Goal: Task Accomplishment & Management: Manage account settings

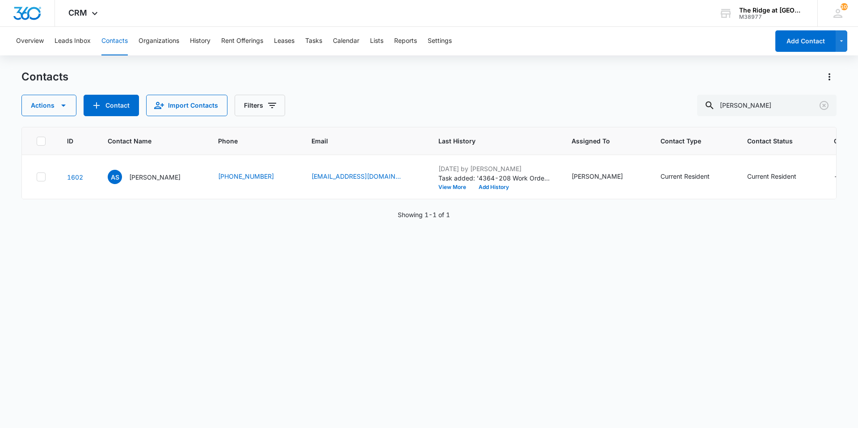
click at [579, 304] on div "ID Contact Name Phone Email Last History Assigned To Contact Type Contact Statu…" at bounding box center [428, 272] width 815 height 290
drag, startPoint x: 747, startPoint y: 103, endPoint x: 696, endPoint y: 96, distance: 51.5
click at [708, 105] on input "[PERSON_NAME]" at bounding box center [766, 105] width 139 height 21
type input "cristal"
click at [153, 179] on p "[PERSON_NAME]" at bounding box center [154, 177] width 51 height 9
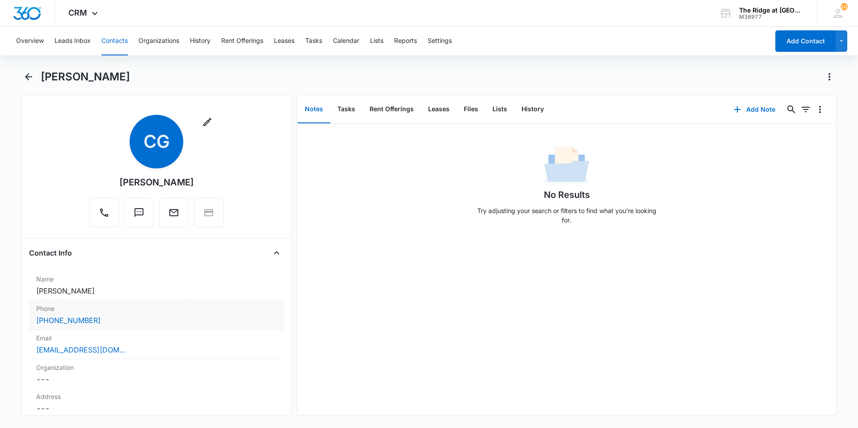
click at [125, 300] on div "Phone Cancel Save Changes [PHONE_NUMBER]" at bounding box center [156, 314] width 255 height 29
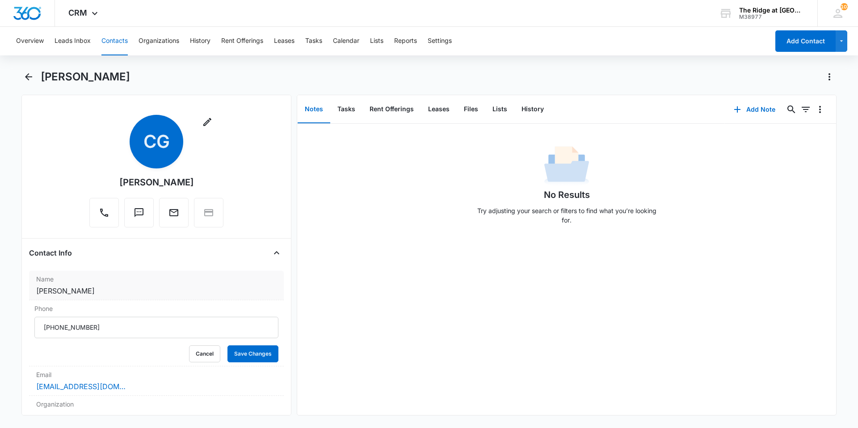
click at [122, 291] on dd "Cancel Save Changes [PERSON_NAME]" at bounding box center [156, 291] width 240 height 11
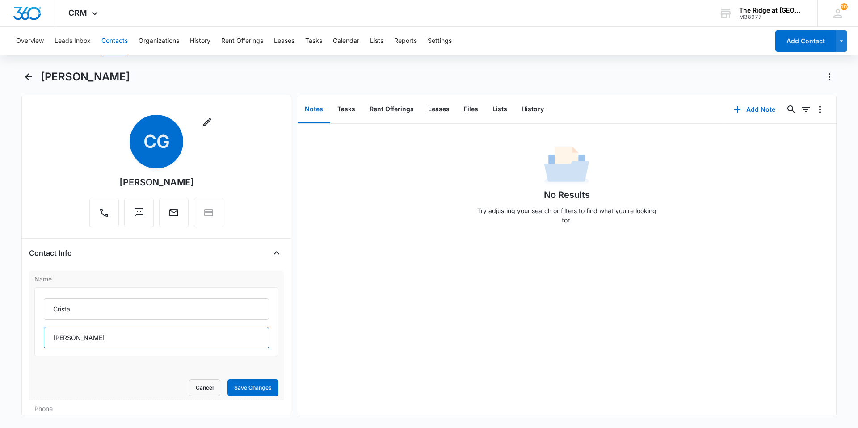
drag, startPoint x: 101, startPoint y: 339, endPoint x: 48, endPoint y: 343, distance: 52.4
click at [48, 343] on input "[PERSON_NAME]" at bounding box center [156, 337] width 225 height 21
click at [141, 312] on input "Cristal" at bounding box center [156, 309] width 225 height 21
paste input "[PERSON_NAME]"
click at [124, 310] on input "[PERSON_NAME]" at bounding box center [156, 309] width 225 height 21
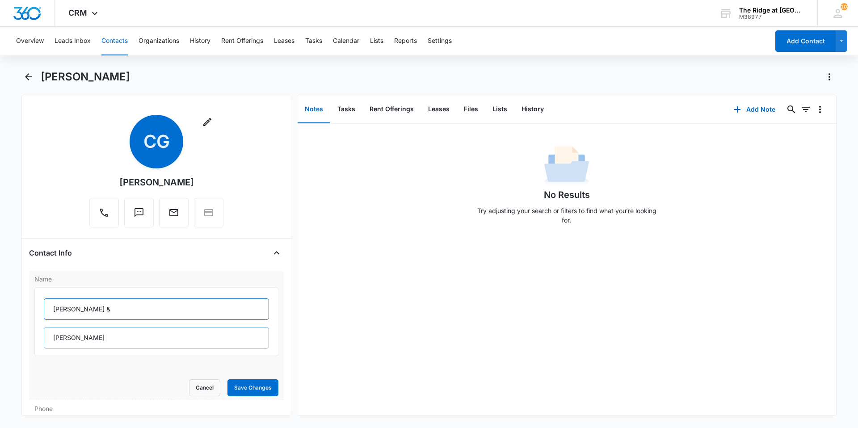
type input "[PERSON_NAME] &"
click at [54, 335] on input "[PERSON_NAME]" at bounding box center [156, 337] width 225 height 21
type input "[PERSON_NAME] [PERSON_NAME]"
click at [227, 379] on button "Save Changes" at bounding box center [252, 387] width 51 height 17
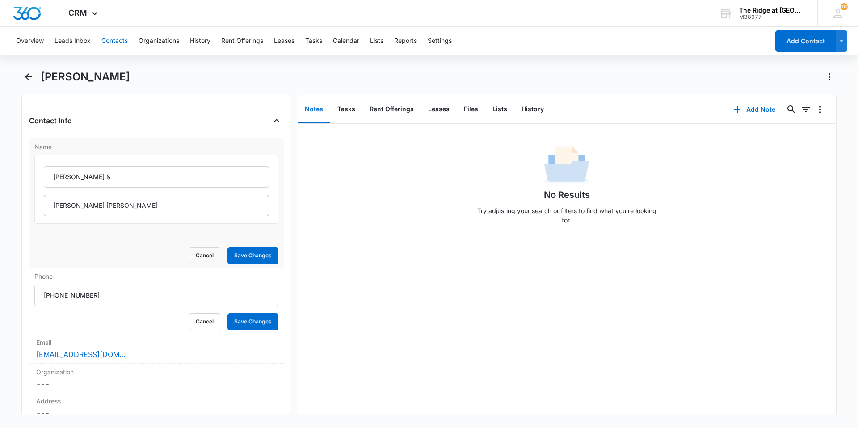
scroll to position [134, 0]
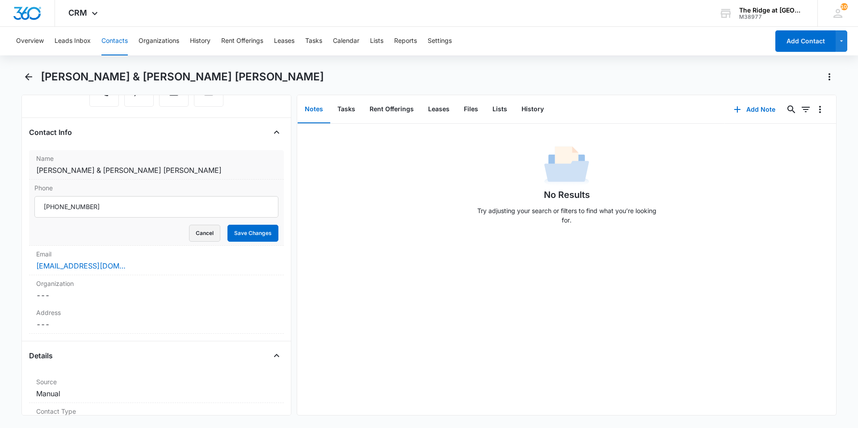
click at [203, 225] on button "Cancel" at bounding box center [204, 233] width 31 height 17
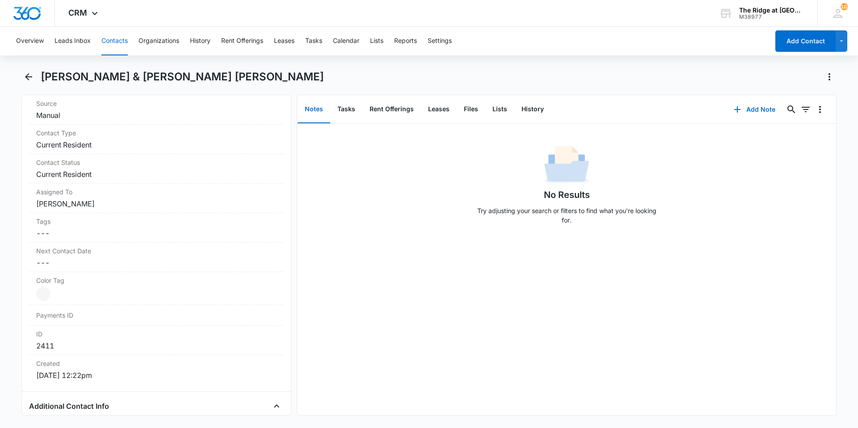
scroll to position [402, 0]
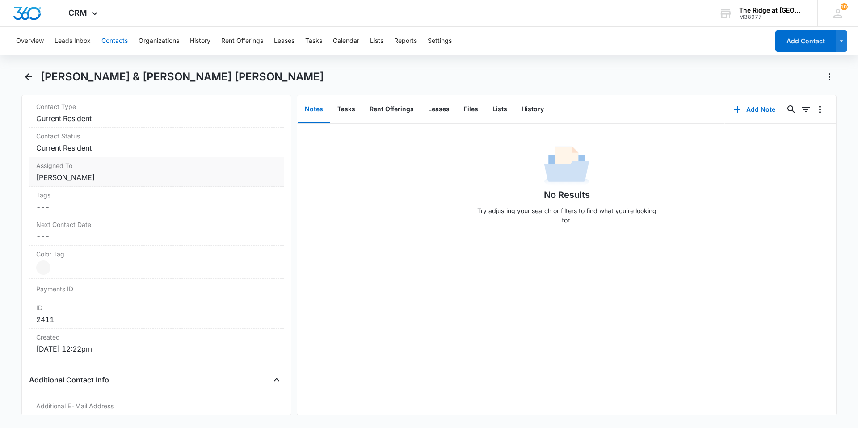
click at [145, 172] on dd "Cancel Save Changes [PERSON_NAME]" at bounding box center [156, 177] width 240 height 11
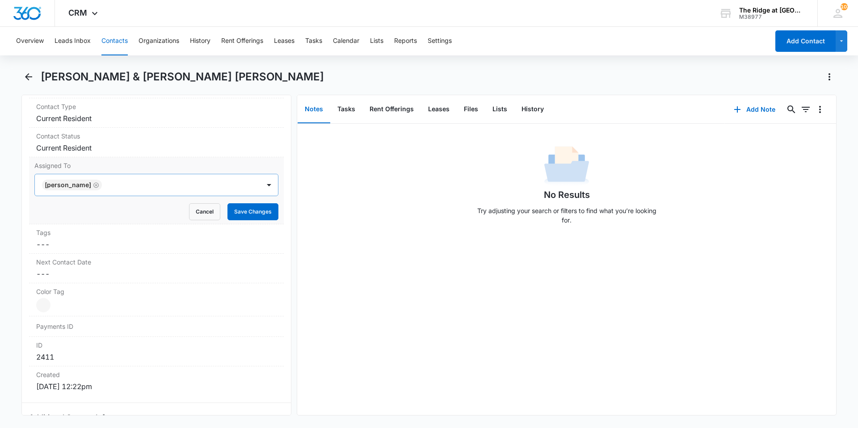
click at [95, 182] on icon "Remove Ernie Martinez" at bounding box center [96, 185] width 6 height 7
click at [269, 204] on button "Save Changes" at bounding box center [252, 211] width 51 height 17
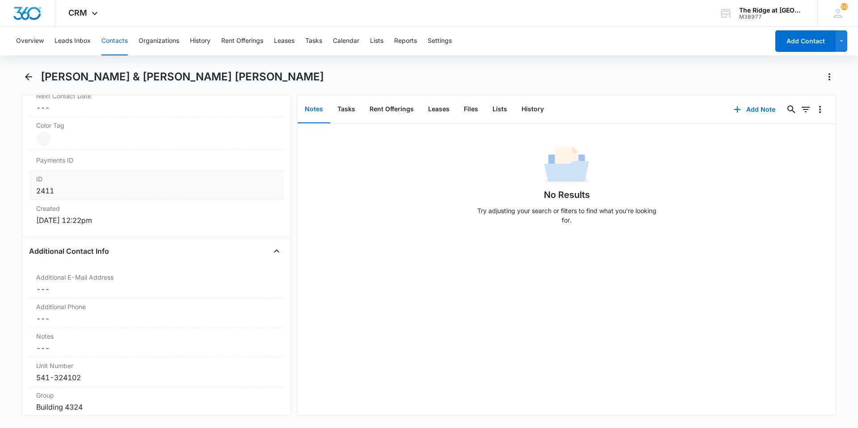
scroll to position [581, 0]
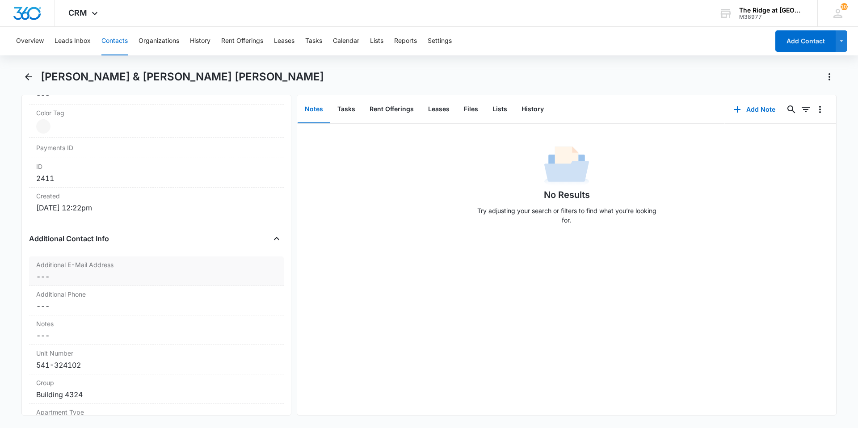
click at [158, 271] on dd "Cancel Save Changes ---" at bounding box center [156, 276] width 240 height 11
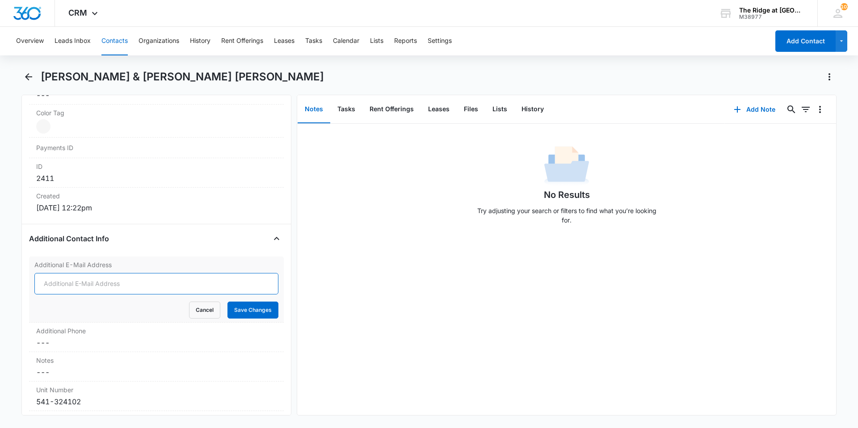
click at [158, 273] on input "Additional E-Mail Address" at bounding box center [156, 283] width 244 height 21
type input "[EMAIL_ADDRESS][DOMAIN_NAME]"
click at [227, 302] on button "Save Changes" at bounding box center [252, 310] width 51 height 17
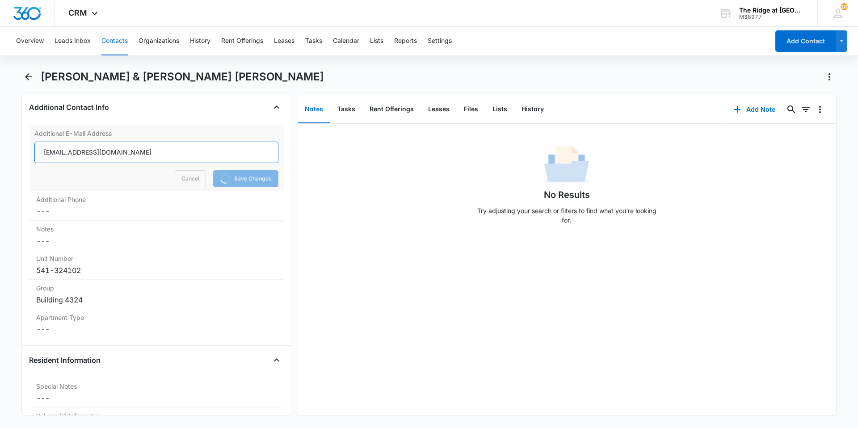
scroll to position [677, 0]
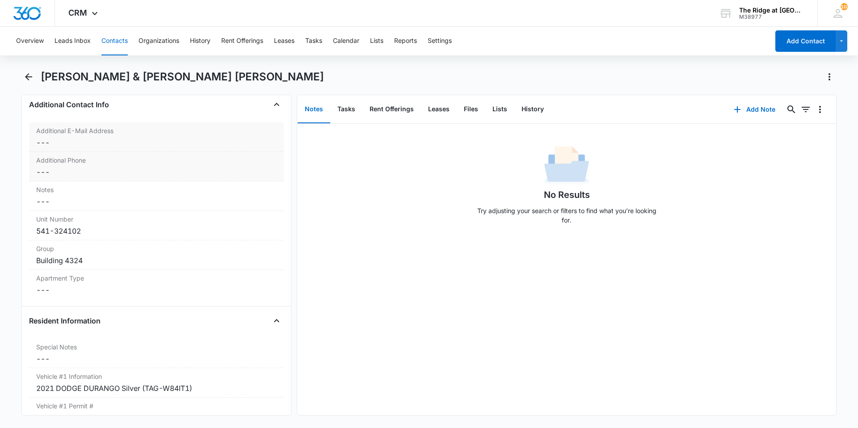
click at [89, 167] on dd "Cancel Save Changes ---" at bounding box center [156, 172] width 240 height 11
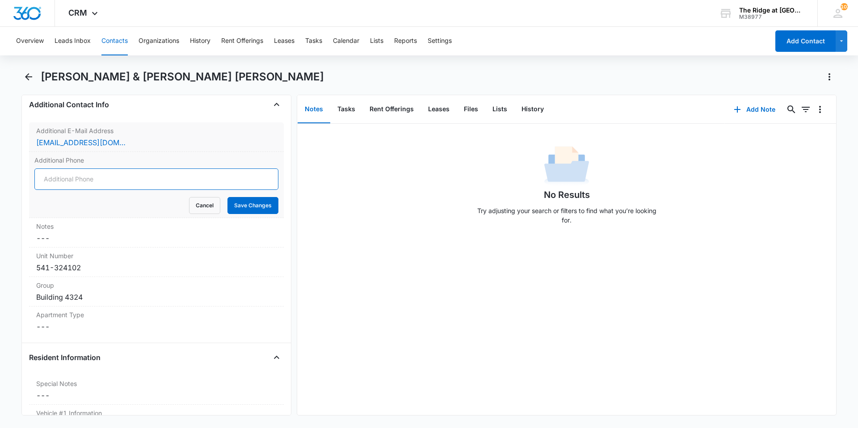
click at [89, 168] on input "Additional Phone" at bounding box center [156, 178] width 244 height 21
type input "[PHONE_NUMBER]"
click at [227, 197] on button "Save Changes" at bounding box center [252, 205] width 51 height 17
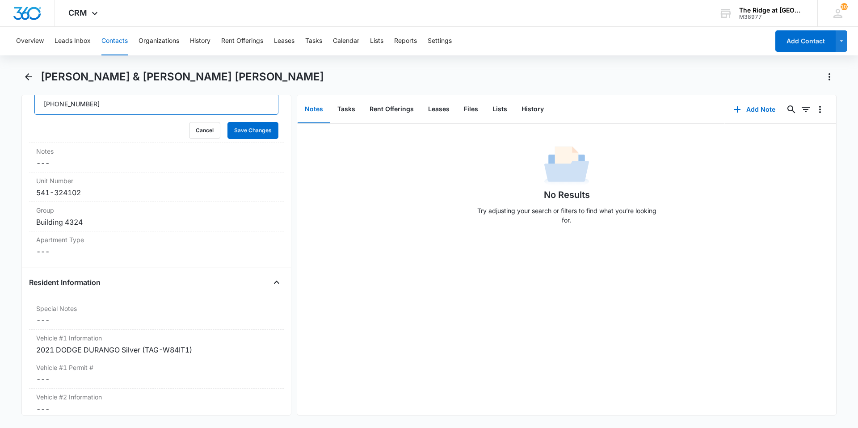
scroll to position [767, 0]
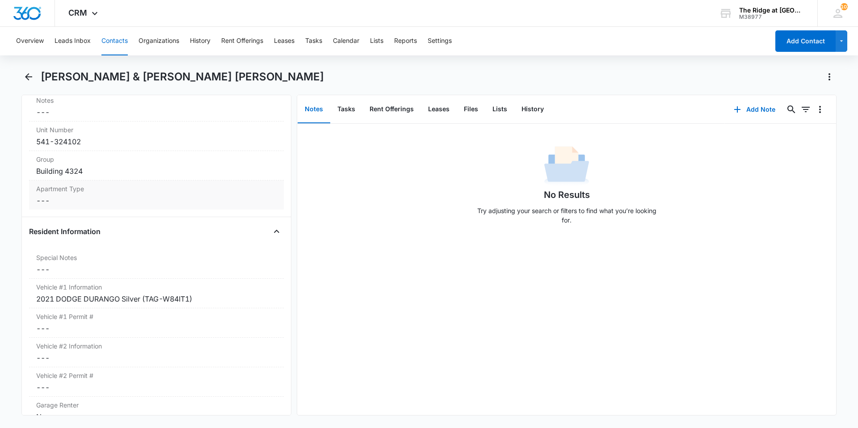
click at [103, 195] on dd "Cancel Save Changes ---" at bounding box center [156, 200] width 240 height 11
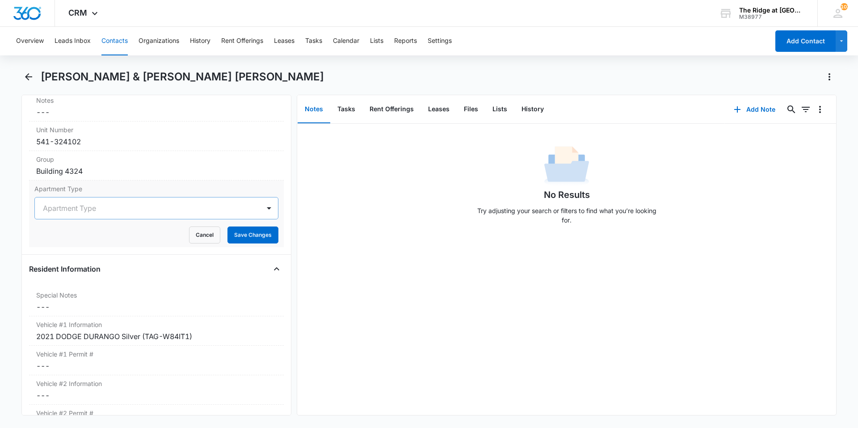
click at [103, 202] on div at bounding box center [146, 208] width 206 height 13
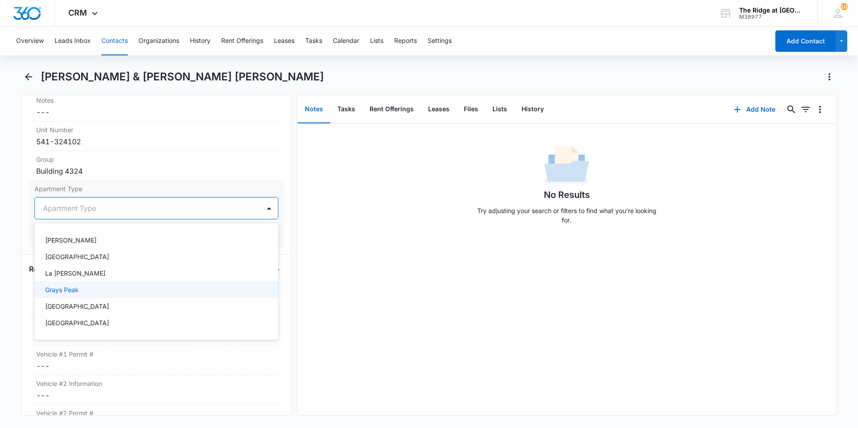
click at [93, 285] on div "Grays Peak" at bounding box center [155, 289] width 221 height 9
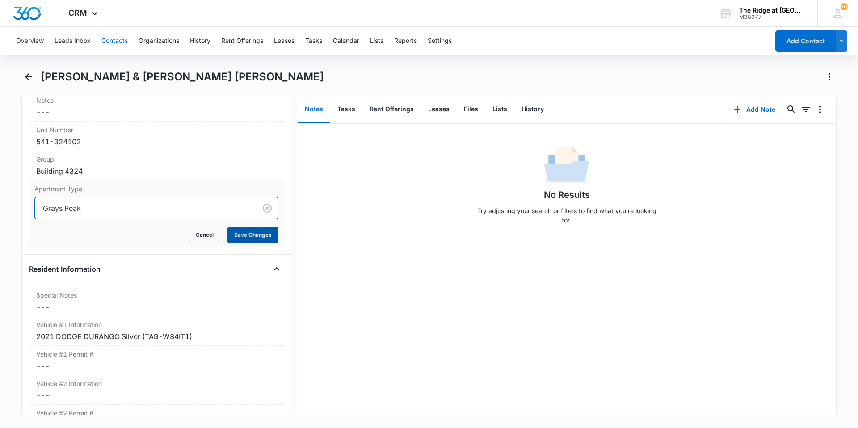
click at [256, 227] on button "Save Changes" at bounding box center [252, 235] width 51 height 17
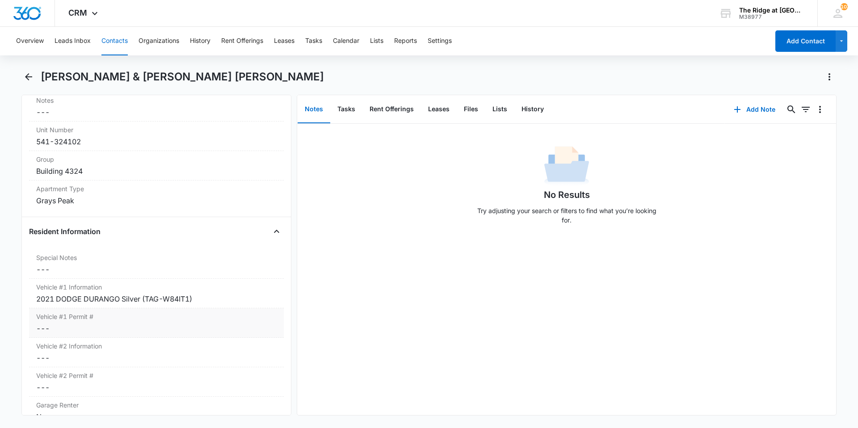
click at [168, 309] on div "Vehicle #1 Permit # Cancel Save Changes ---" at bounding box center [156, 322] width 255 height 29
click at [164, 325] on input "Vehicle #1 Permit #" at bounding box center [156, 335] width 244 height 21
type input "1199"
click at [227, 353] on button "Save Changes" at bounding box center [252, 361] width 51 height 17
click at [157, 389] on dd "Cancel Save Changes ---" at bounding box center [156, 394] width 240 height 11
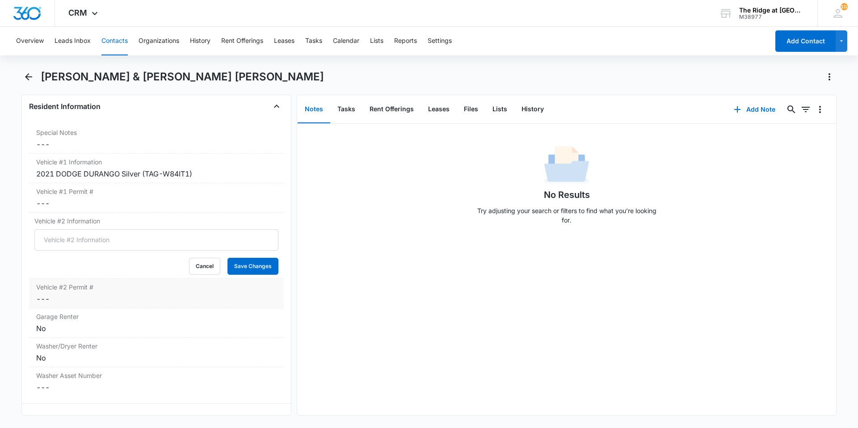
scroll to position [901, 0]
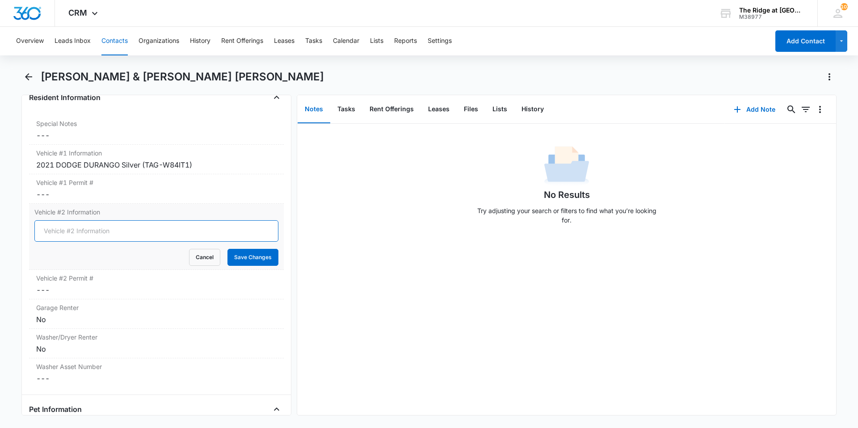
click at [92, 220] on input "Vehicle #2 Information" at bounding box center [156, 230] width 244 height 21
type input "2023 Ford F-150 Blue TEMP 7756650"
click at [227, 249] on button "Save Changes" at bounding box center [252, 257] width 51 height 17
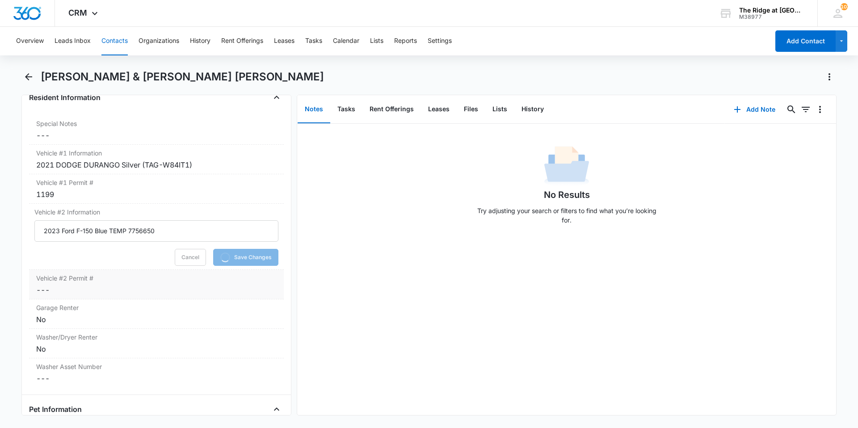
click at [98, 285] on dd "Cancel Save Changes ---" at bounding box center [156, 290] width 240 height 11
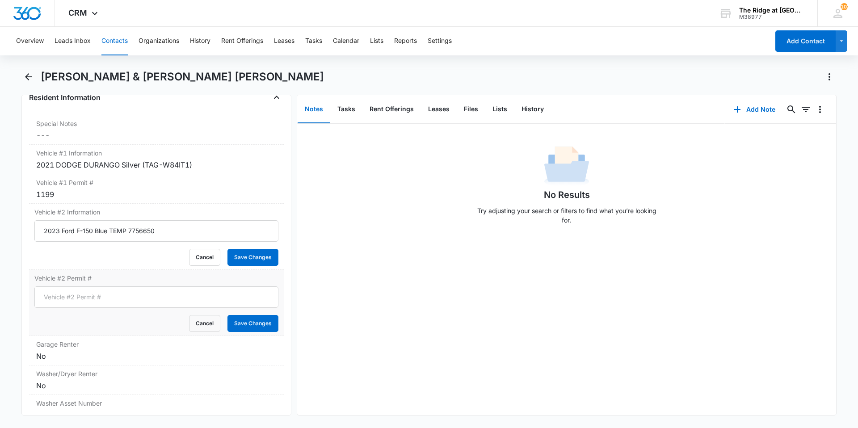
click at [98, 286] on form "Cancel Save Changes" at bounding box center [156, 309] width 244 height 46
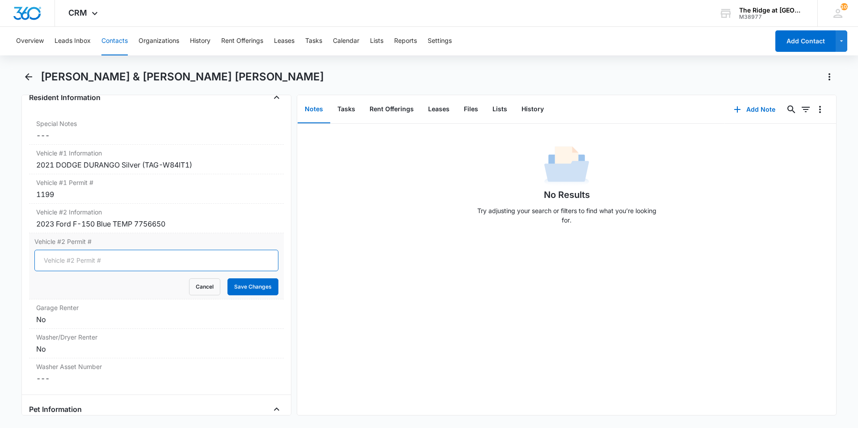
click at [95, 250] on input "Vehicle #2 Permit #" at bounding box center [156, 260] width 244 height 21
type input "1415"
click at [227, 278] on button "Save Changes" at bounding box center [252, 286] width 51 height 17
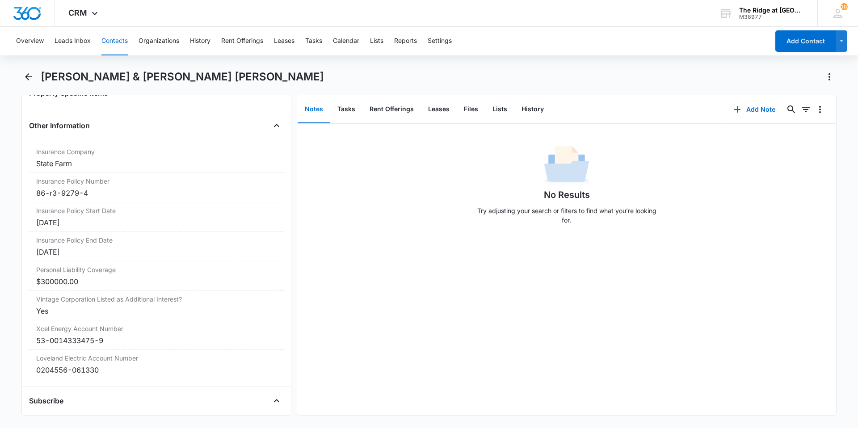
scroll to position [1945, 0]
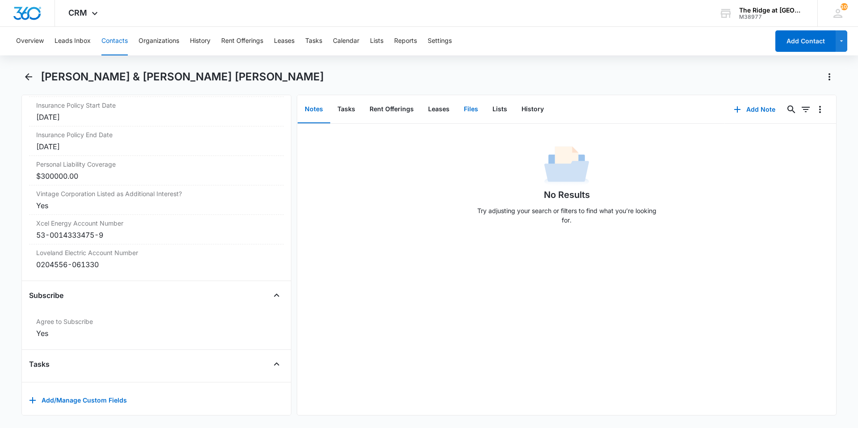
click at [461, 106] on button "Files" at bounding box center [471, 110] width 29 height 28
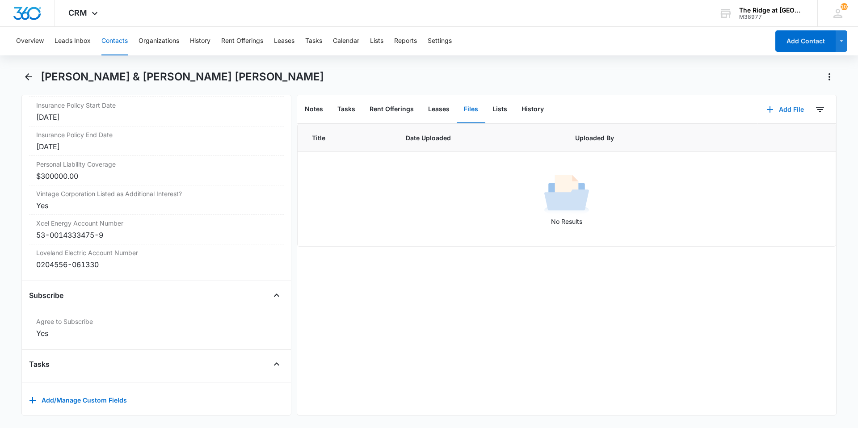
click at [782, 113] on button "Add File" at bounding box center [784, 109] width 55 height 21
click at [755, 137] on div "Upload Files" at bounding box center [773, 138] width 36 height 6
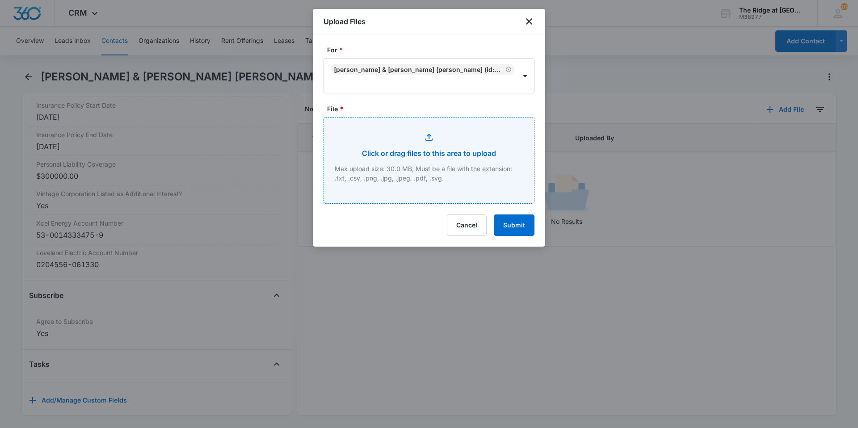
click at [470, 158] on input "File *" at bounding box center [429, 161] width 210 height 86
type input "C:\fakepath\4324-102 Lease Add-on.pdf"
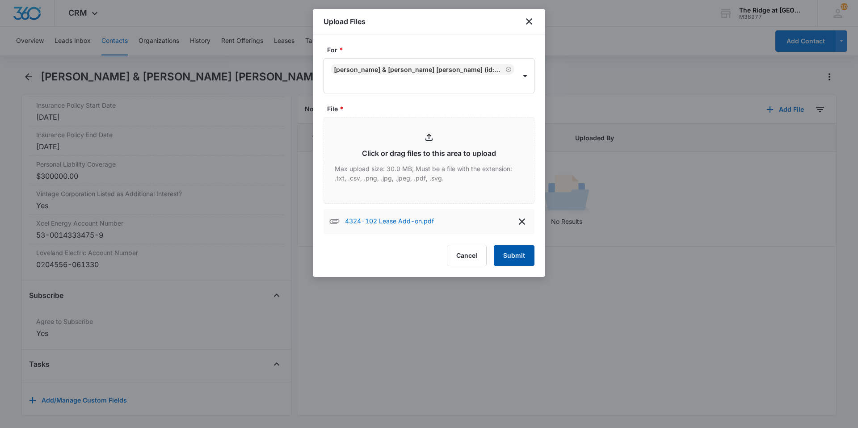
click at [514, 263] on button "Submit" at bounding box center [514, 255] width 41 height 21
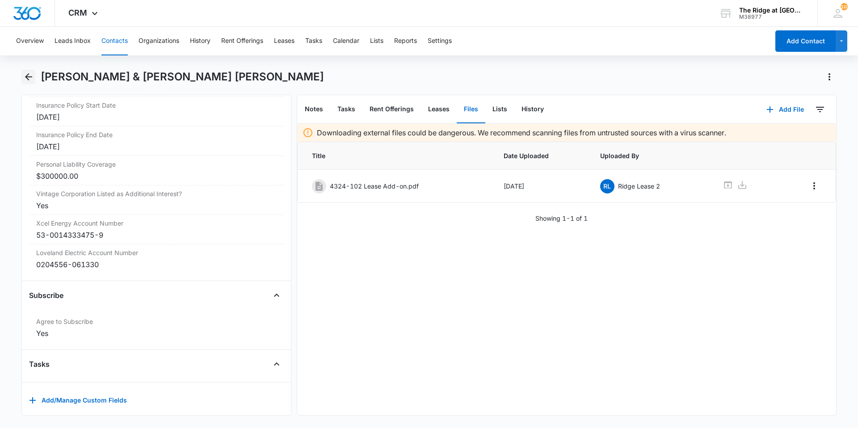
click at [30, 72] on icon "Back" at bounding box center [28, 77] width 11 height 11
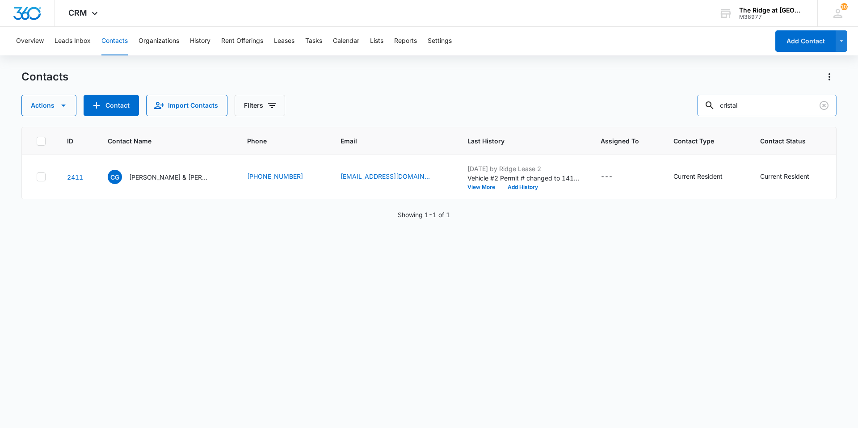
drag, startPoint x: 750, startPoint y: 101, endPoint x: 712, endPoint y: 104, distance: 38.2
click at [712, 104] on div "cristal" at bounding box center [766, 105] width 139 height 21
type input "[PERSON_NAME]"
click at [139, 179] on p "[PERSON_NAME] & [PERSON_NAME] & [PERSON_NAME]" at bounding box center [169, 177] width 80 height 9
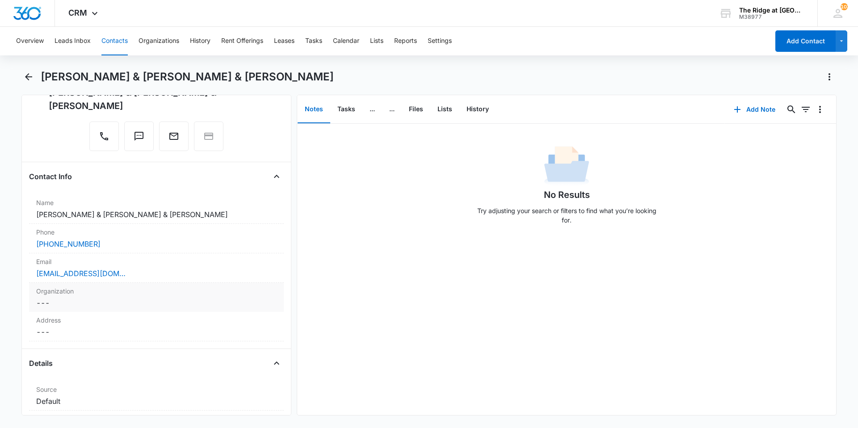
scroll to position [89, 0]
click at [27, 81] on icon "Back" at bounding box center [28, 77] width 11 height 11
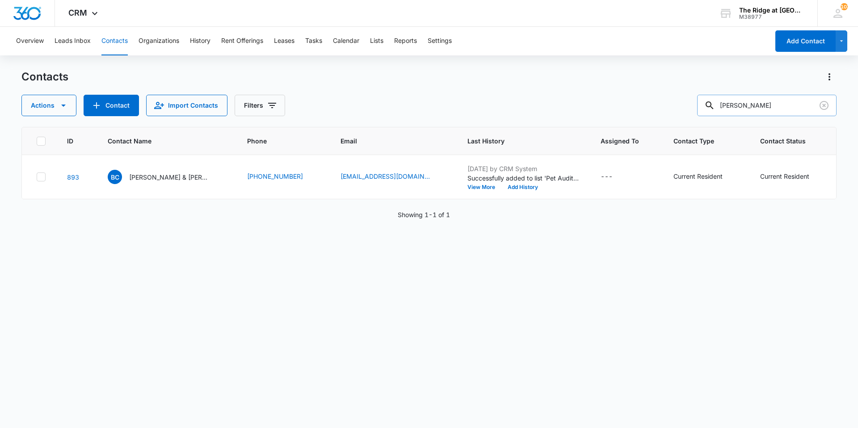
drag, startPoint x: 750, startPoint y: 110, endPoint x: 737, endPoint y: 111, distance: 13.0
click at [737, 111] on input "[PERSON_NAME]" at bounding box center [766, 105] width 139 height 21
type input "c"
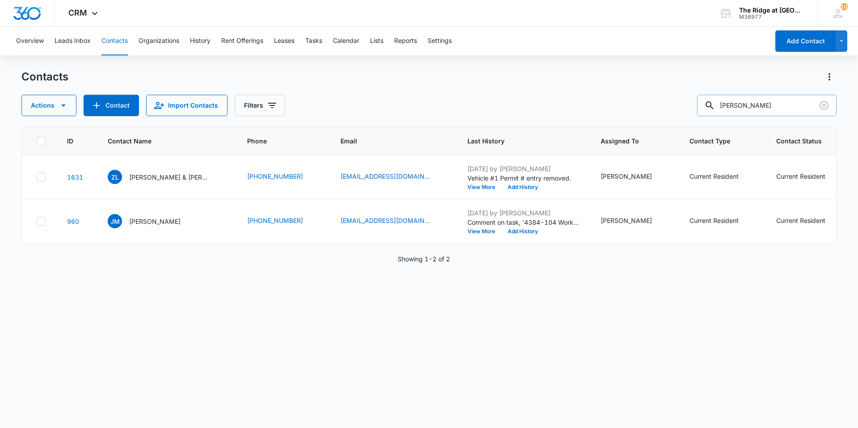
drag, startPoint x: 750, startPoint y: 108, endPoint x: 728, endPoint y: 107, distance: 22.3
click at [728, 107] on input "[PERSON_NAME]" at bounding box center [766, 105] width 139 height 21
type input "[PERSON_NAME]"
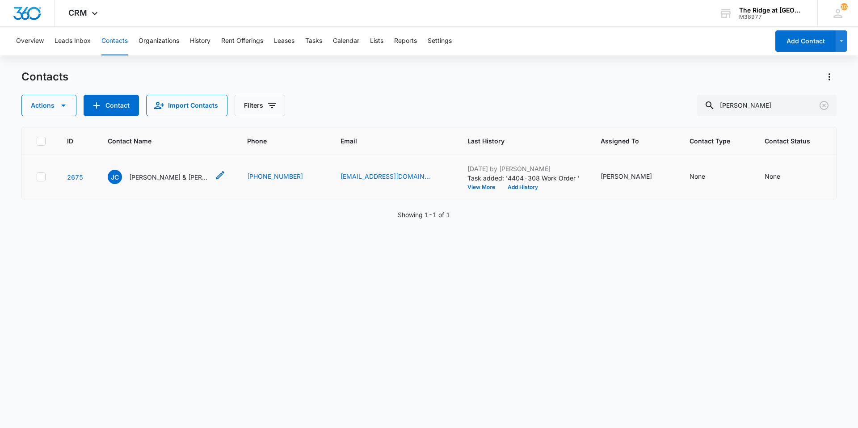
click at [150, 177] on p "[PERSON_NAME] & [PERSON_NAME] & [PERSON_NAME]" at bounding box center [169, 177] width 80 height 9
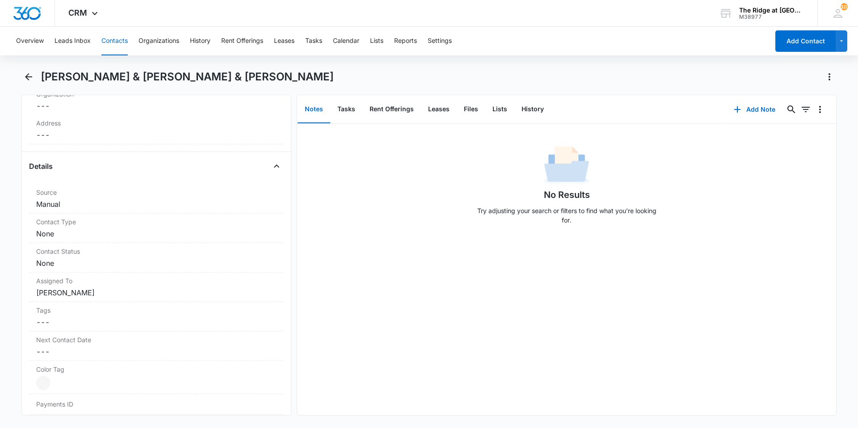
scroll to position [358, 0]
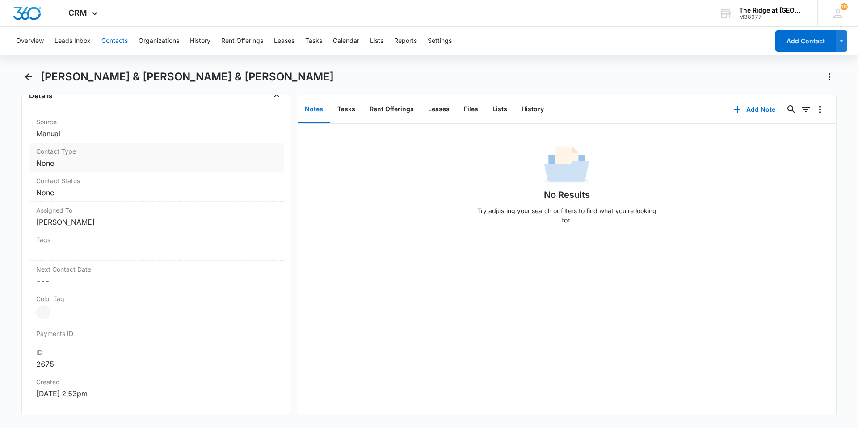
click at [84, 172] on div "Contact Type Cancel Save Changes None" at bounding box center [156, 157] width 255 height 29
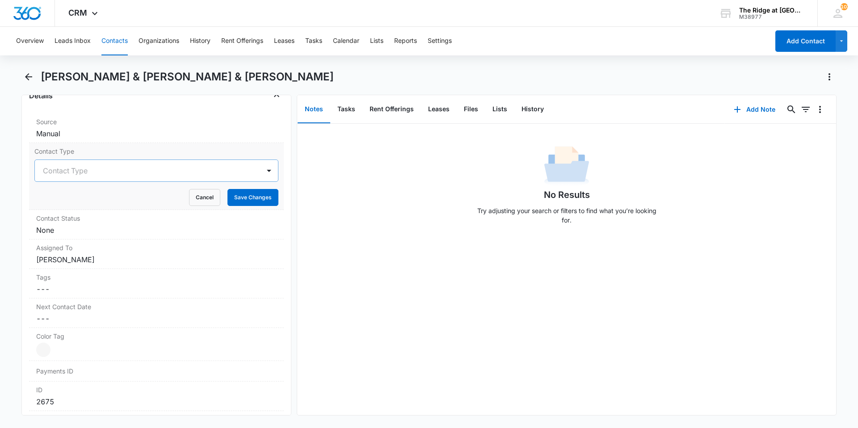
click at [99, 175] on div at bounding box center [146, 170] width 206 height 13
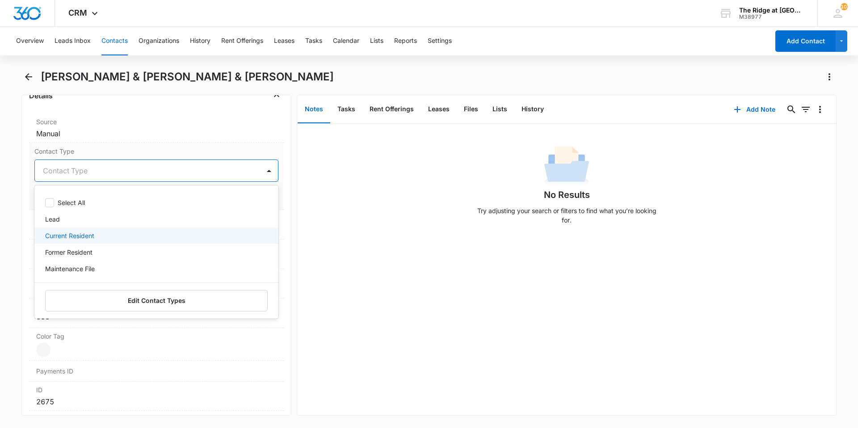
click at [106, 238] on div "Current Resident" at bounding box center [155, 235] width 221 height 9
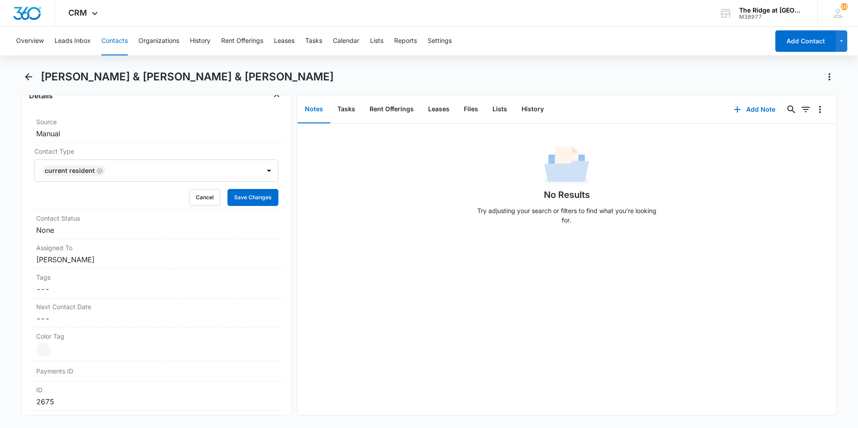
click at [398, 271] on div "No Results Try adjusting your search or filters to find what you’re looking for." at bounding box center [566, 269] width 539 height 291
click at [260, 204] on button "Save Changes" at bounding box center [252, 197] width 51 height 17
click at [121, 236] on div "Contact Status Cancel Save Changes None" at bounding box center [156, 224] width 255 height 29
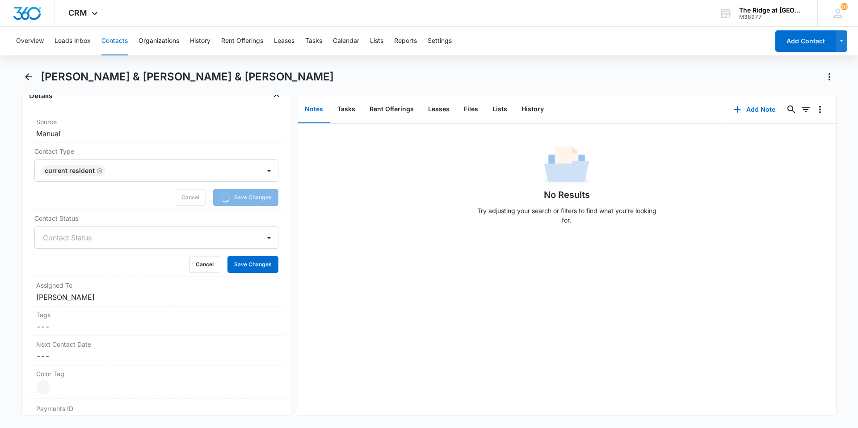
click at [72, 243] on div at bounding box center [146, 237] width 206 height 13
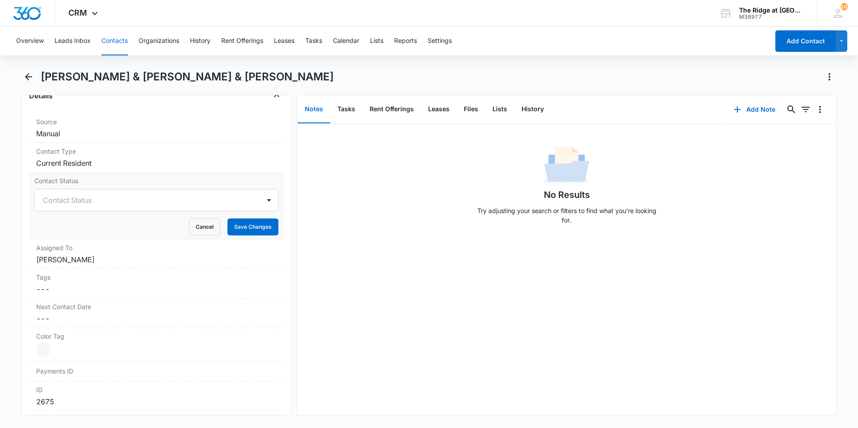
click at [312, 281] on div "No Results Try adjusting your search or filters to find what you’re looking for." at bounding box center [566, 269] width 539 height 291
click at [76, 202] on div at bounding box center [146, 200] width 206 height 13
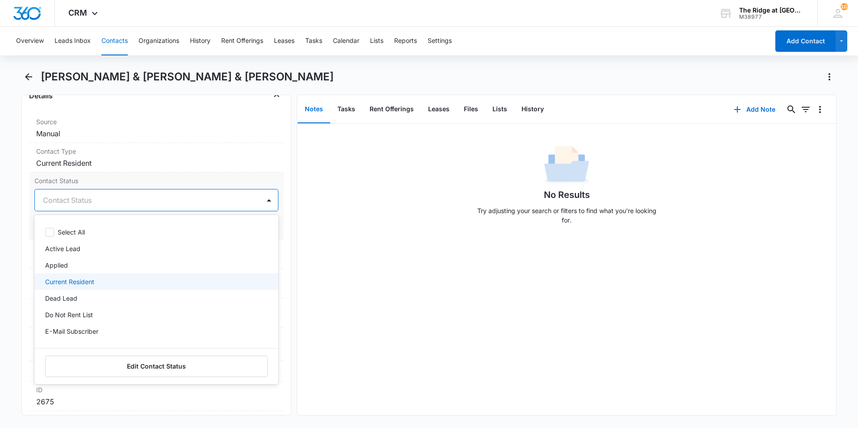
click at [71, 278] on p "Current Resident" at bounding box center [69, 281] width 49 height 9
click at [317, 265] on div "No Results Try adjusting your search or filters to find what you’re looking for." at bounding box center [566, 269] width 539 height 291
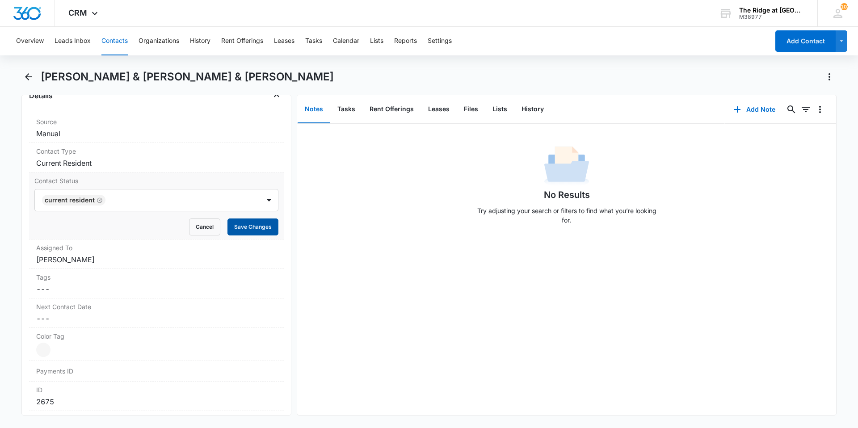
click at [264, 227] on button "Save Changes" at bounding box center [252, 227] width 51 height 17
click at [189, 252] on label "Assigned To" at bounding box center [156, 247] width 240 height 9
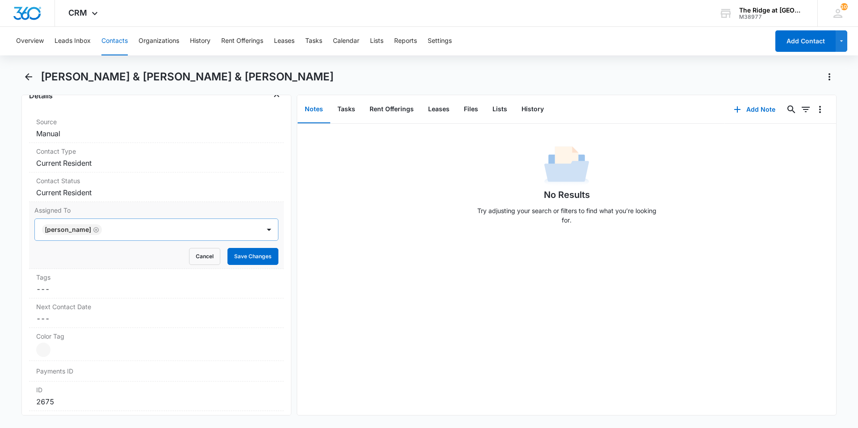
click at [93, 230] on icon "Remove Davian Urrutia" at bounding box center [96, 230] width 6 height 7
click at [238, 257] on button "Save Changes" at bounding box center [252, 256] width 51 height 17
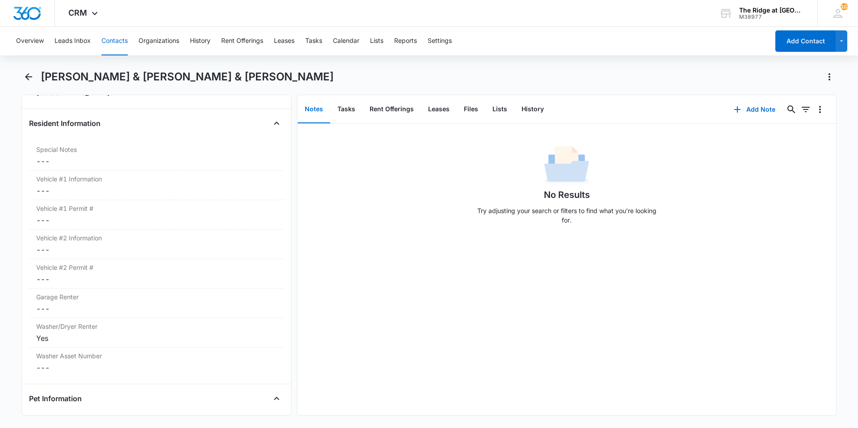
scroll to position [901, 0]
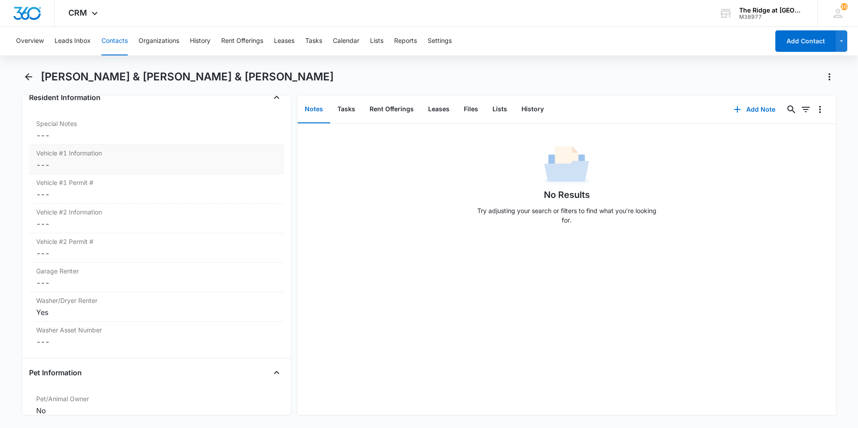
click at [140, 169] on dd "Cancel Save Changes ---" at bounding box center [156, 165] width 240 height 11
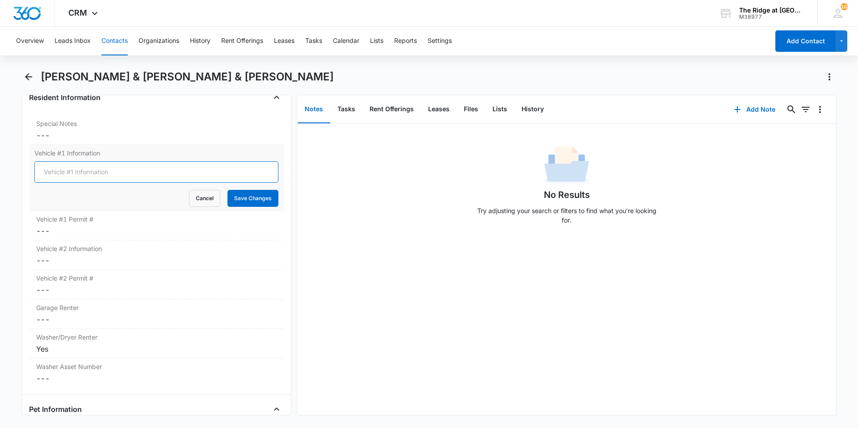
click at [139, 170] on input "Vehicle #1 Information" at bounding box center [156, 171] width 244 height 21
type input "2013 Kia Optima Hybrid White CME-HZ9"
click at [227, 190] on button "Save Changes" at bounding box center [252, 198] width 51 height 17
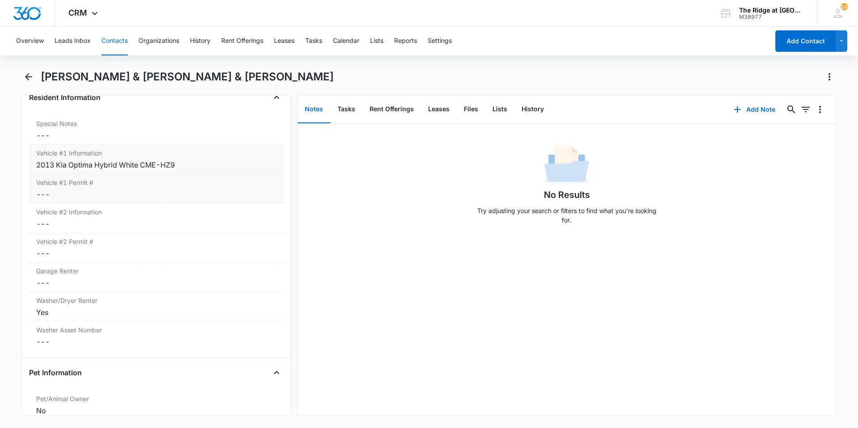
click at [122, 194] on dd "Cancel Save Changes ---" at bounding box center [156, 194] width 240 height 11
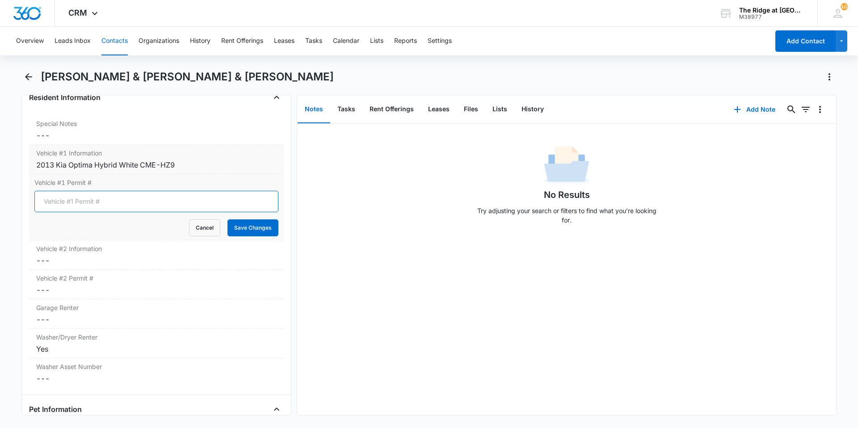
click at [120, 200] on input "Vehicle #1 Permit #" at bounding box center [156, 201] width 244 height 21
type input "N/A"
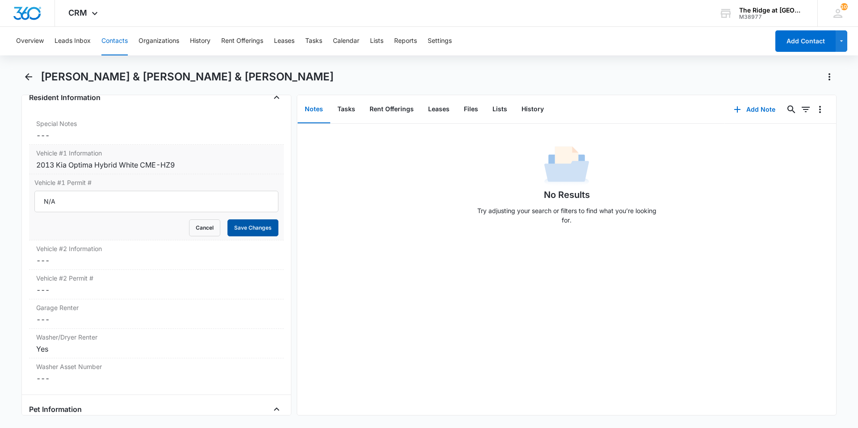
click at [246, 229] on button "Save Changes" at bounding box center [252, 227] width 51 height 17
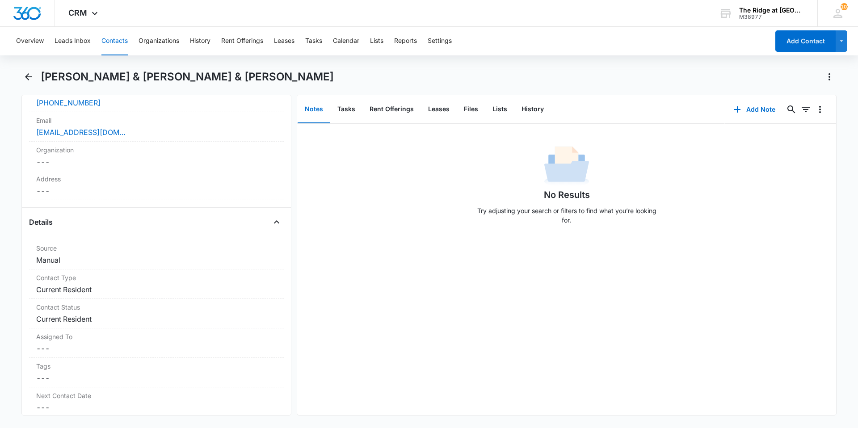
scroll to position [231, 0]
